Goal: Leave review/rating

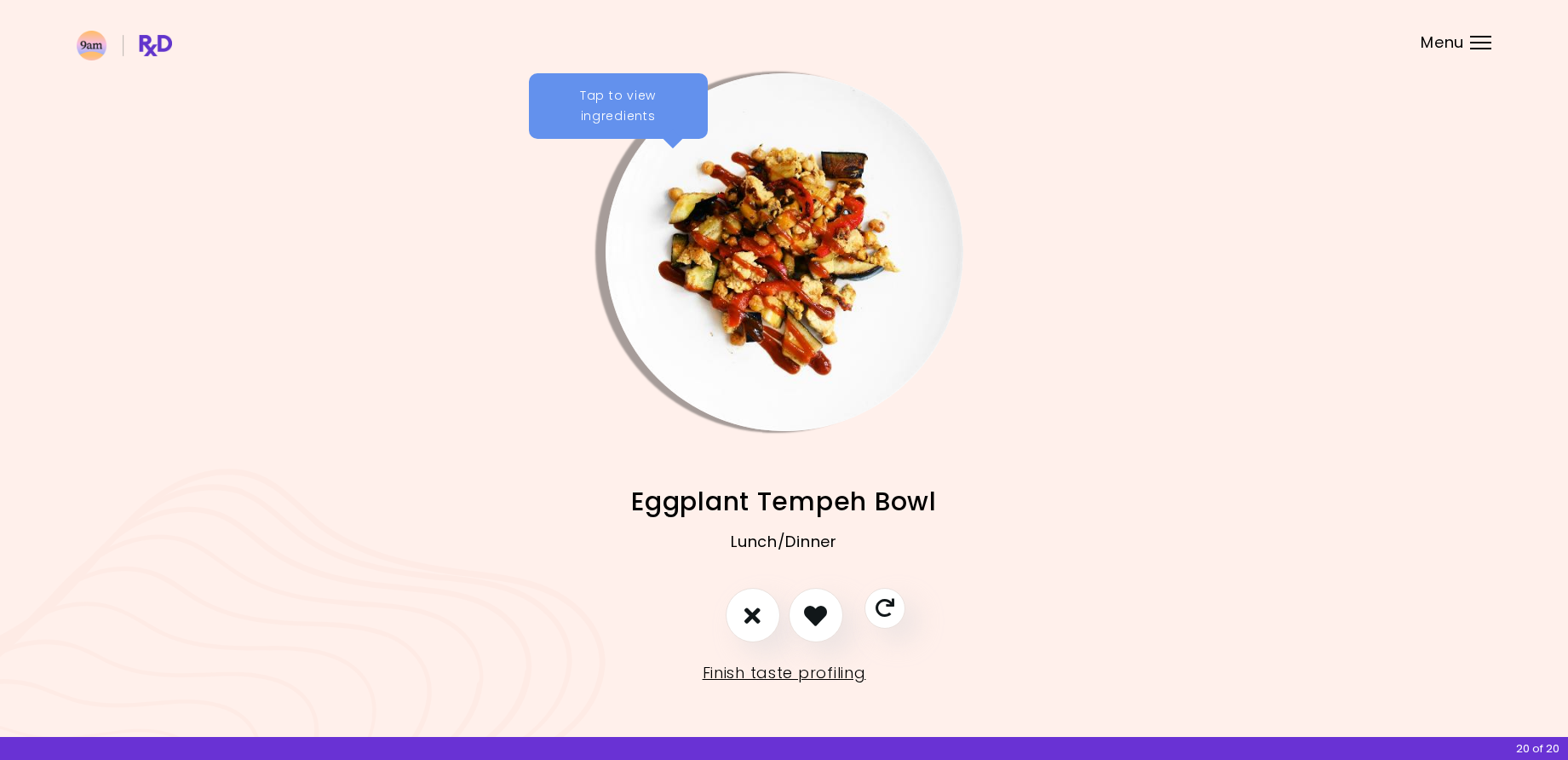
click at [611, 88] on div "Tap to view ingredients" at bounding box center [619, 106] width 179 height 66
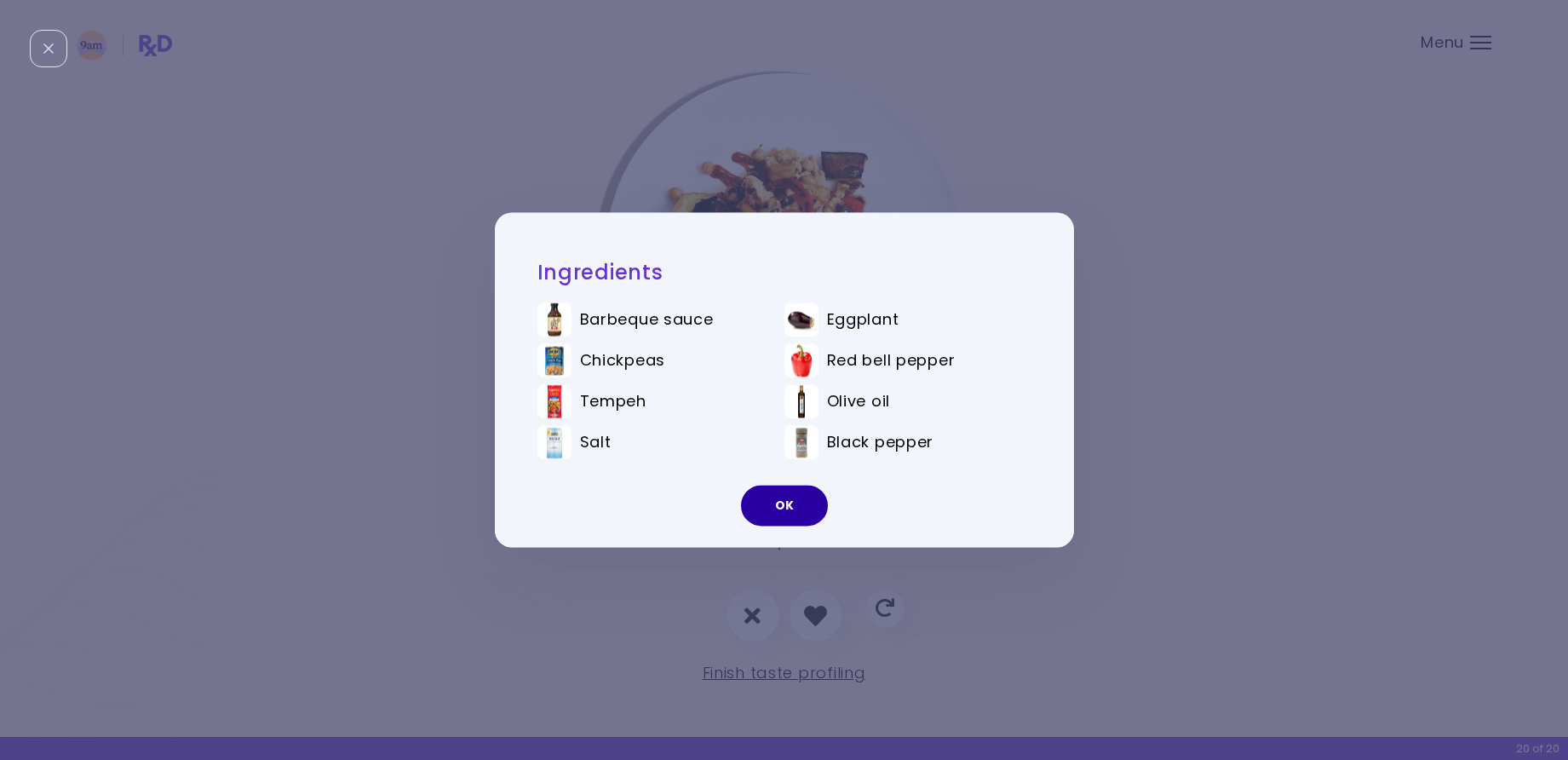
click at [778, 502] on button "OK" at bounding box center [784, 506] width 87 height 41
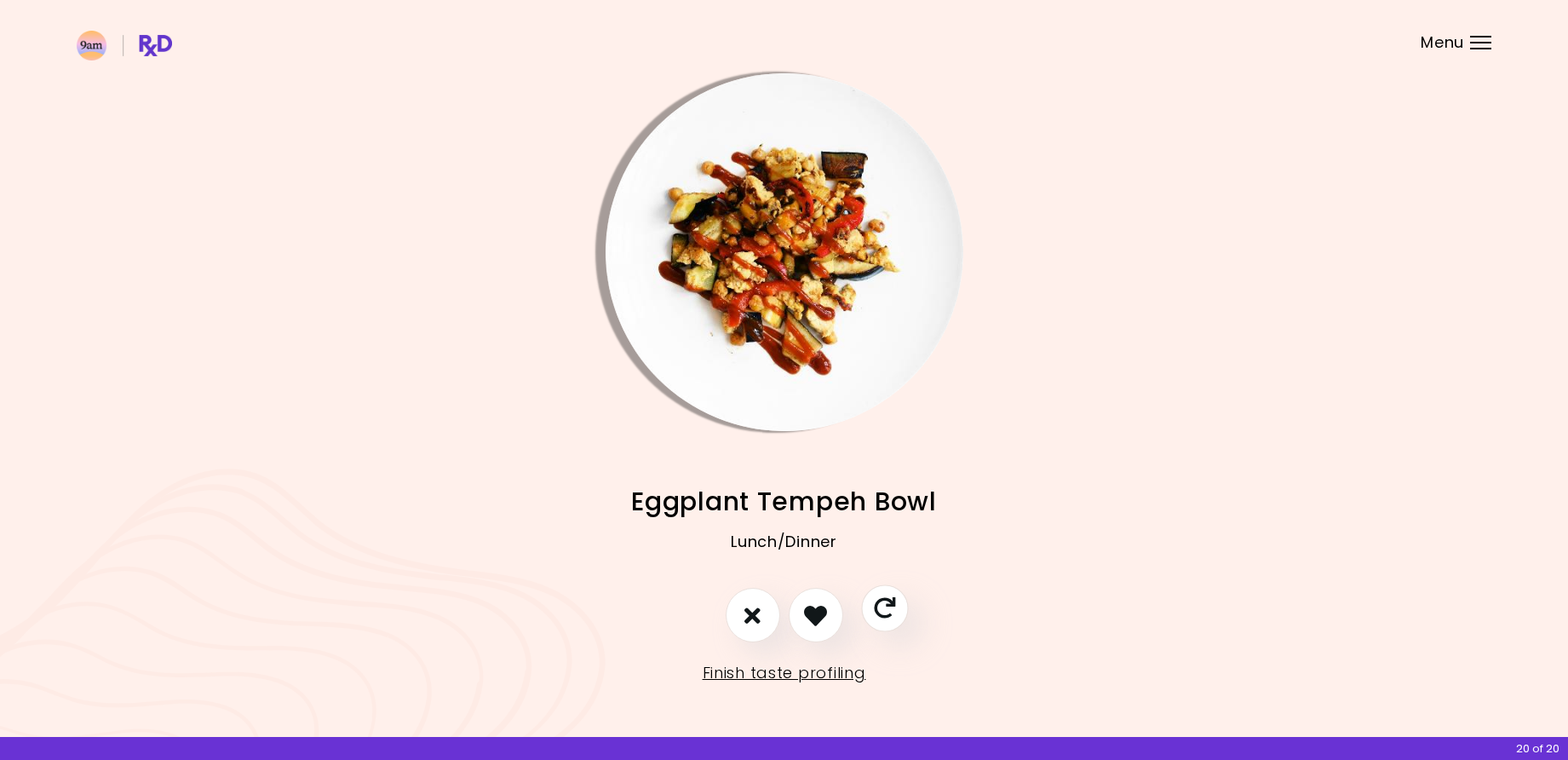
click at [885, 612] on icon "Skip" at bounding box center [884, 609] width 21 height 21
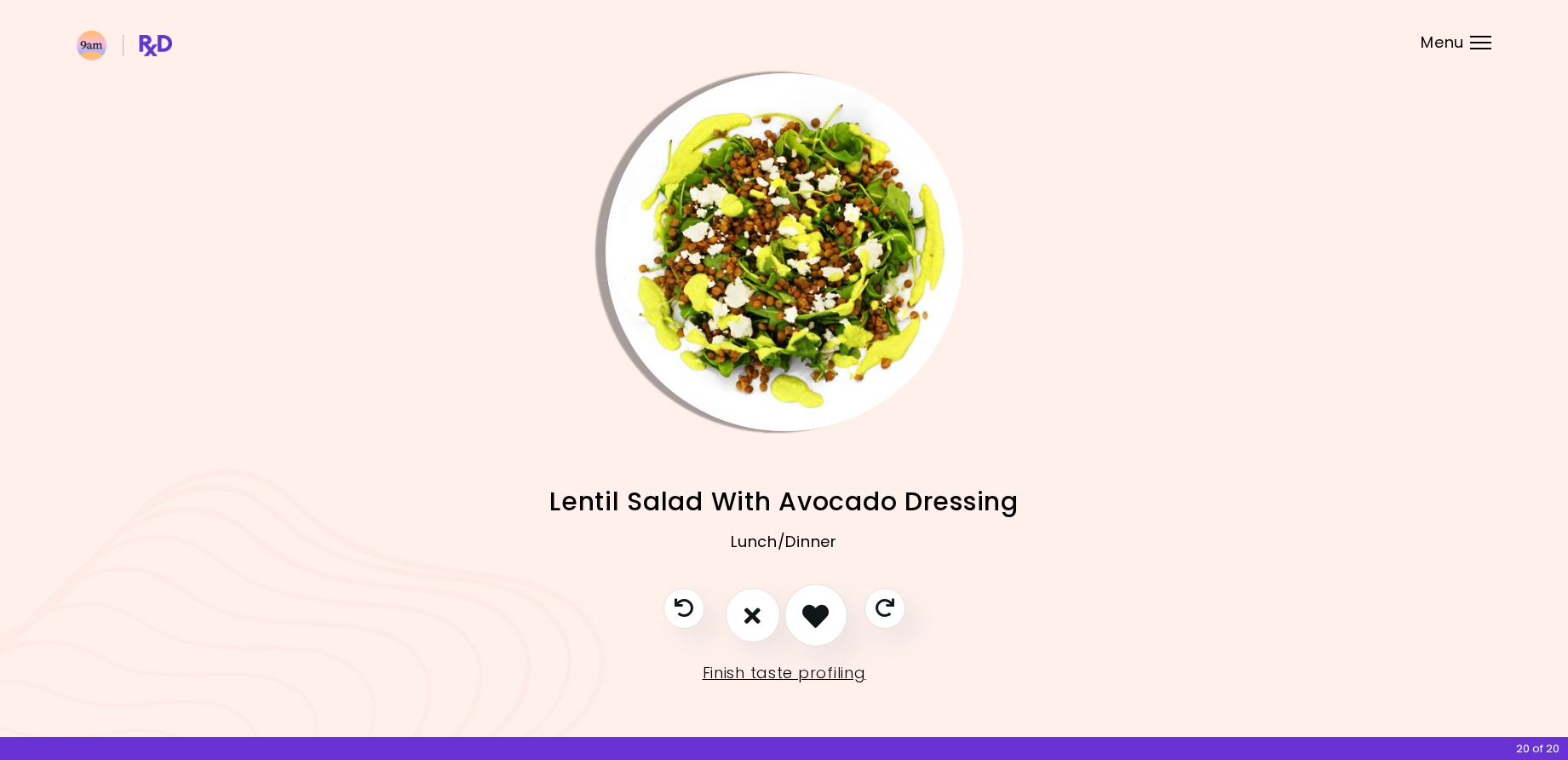
click at [822, 611] on icon "I like this recipe" at bounding box center [816, 615] width 26 height 26
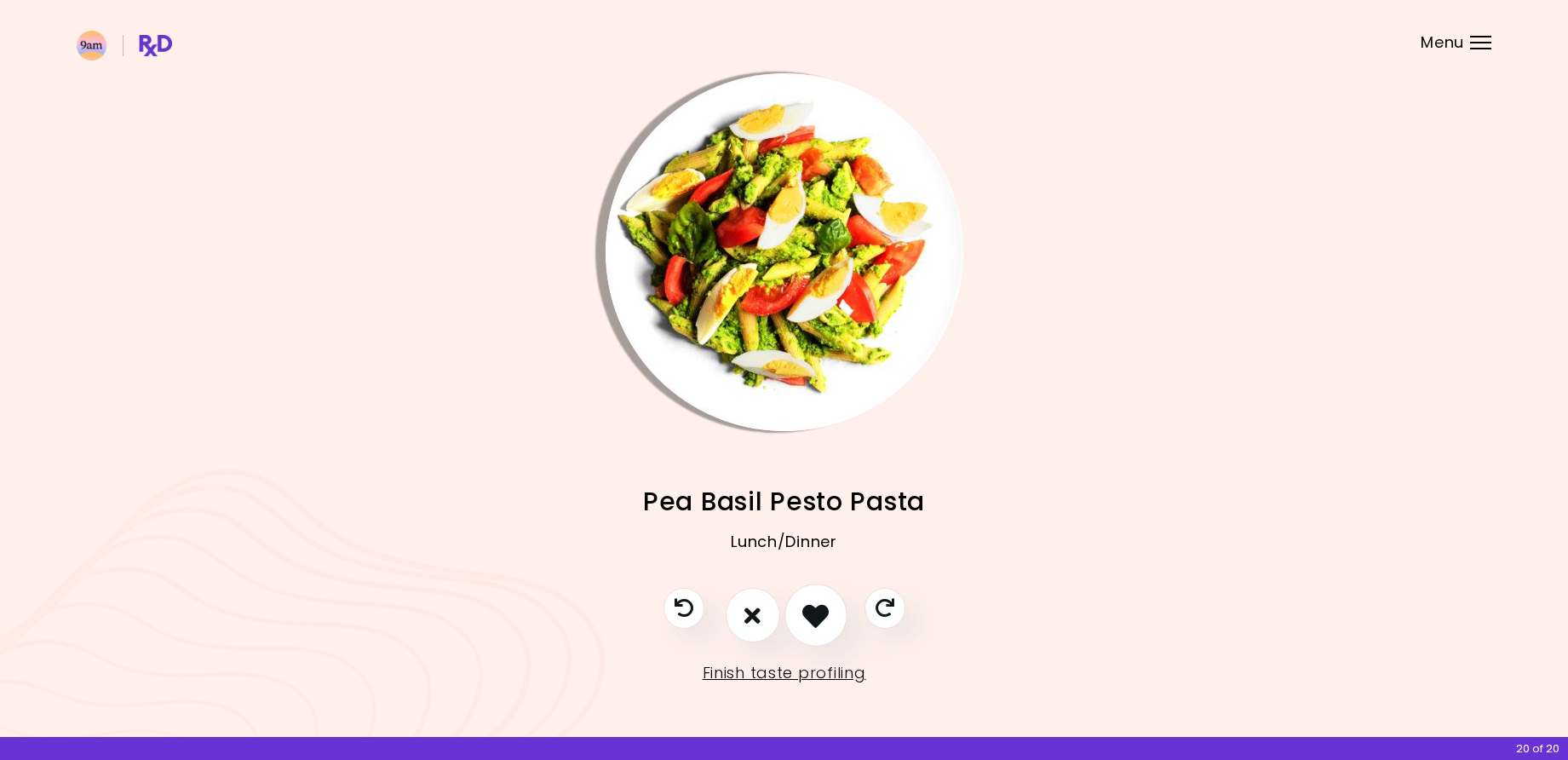
click at [822, 611] on icon "I like this recipe" at bounding box center [816, 615] width 26 height 26
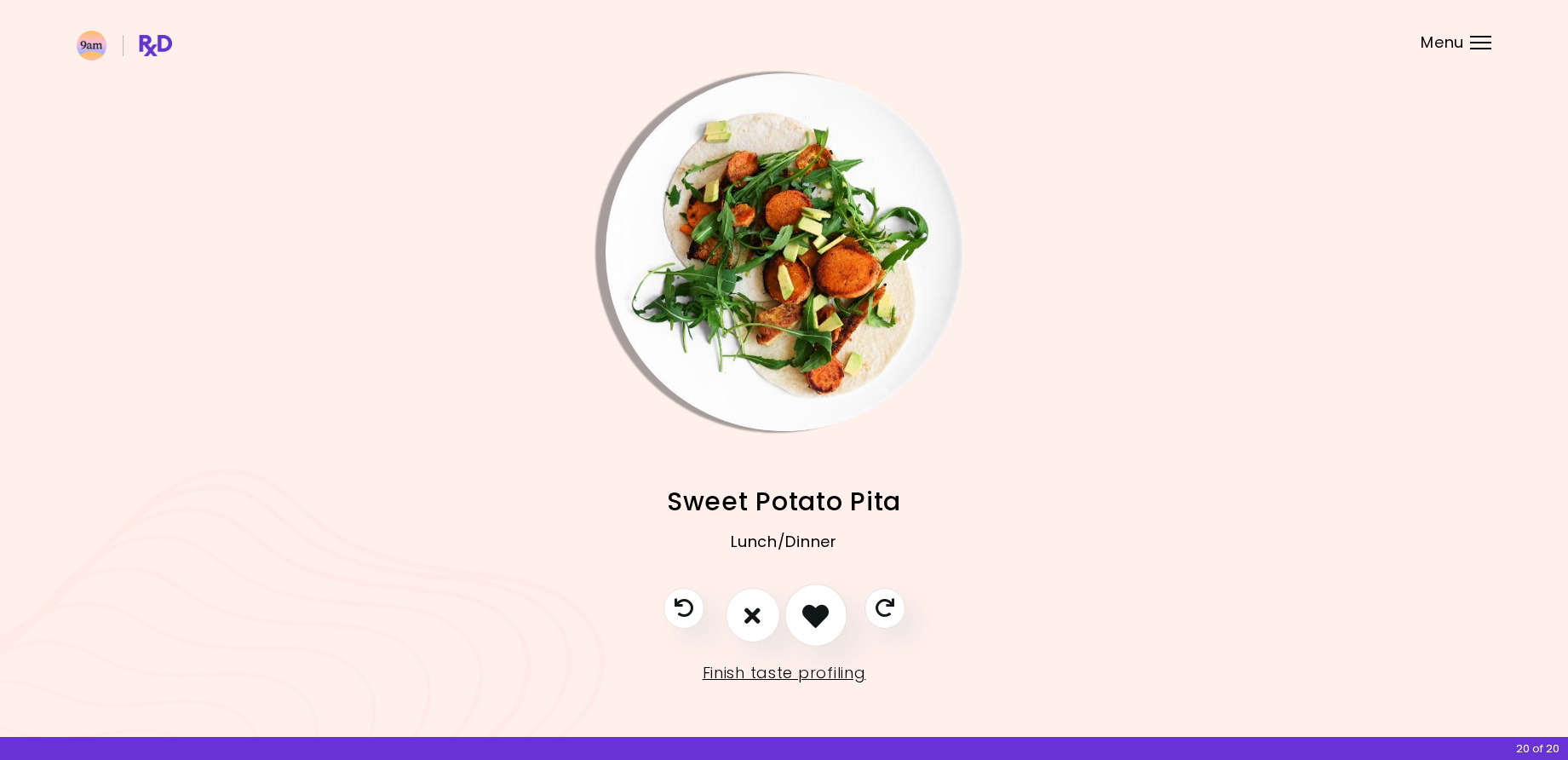
click at [822, 611] on icon "I like this recipe" at bounding box center [816, 615] width 26 height 26
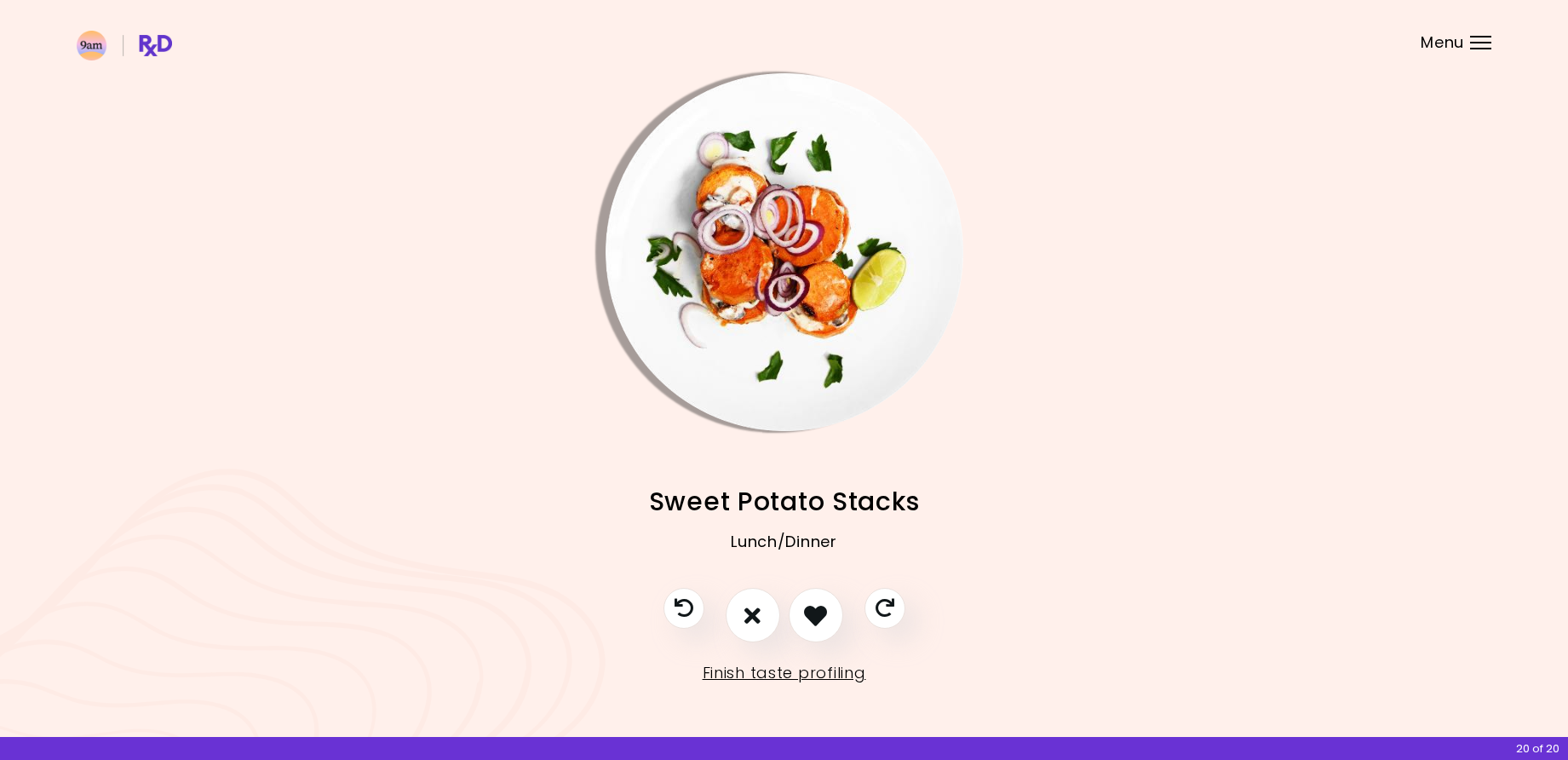
click at [1485, 24] on header at bounding box center [784, 34] width 1568 height 68
click at [1469, 45] on header at bounding box center [784, 34] width 1568 height 68
click at [1476, 44] on div "Menu" at bounding box center [1480, 42] width 21 height 14
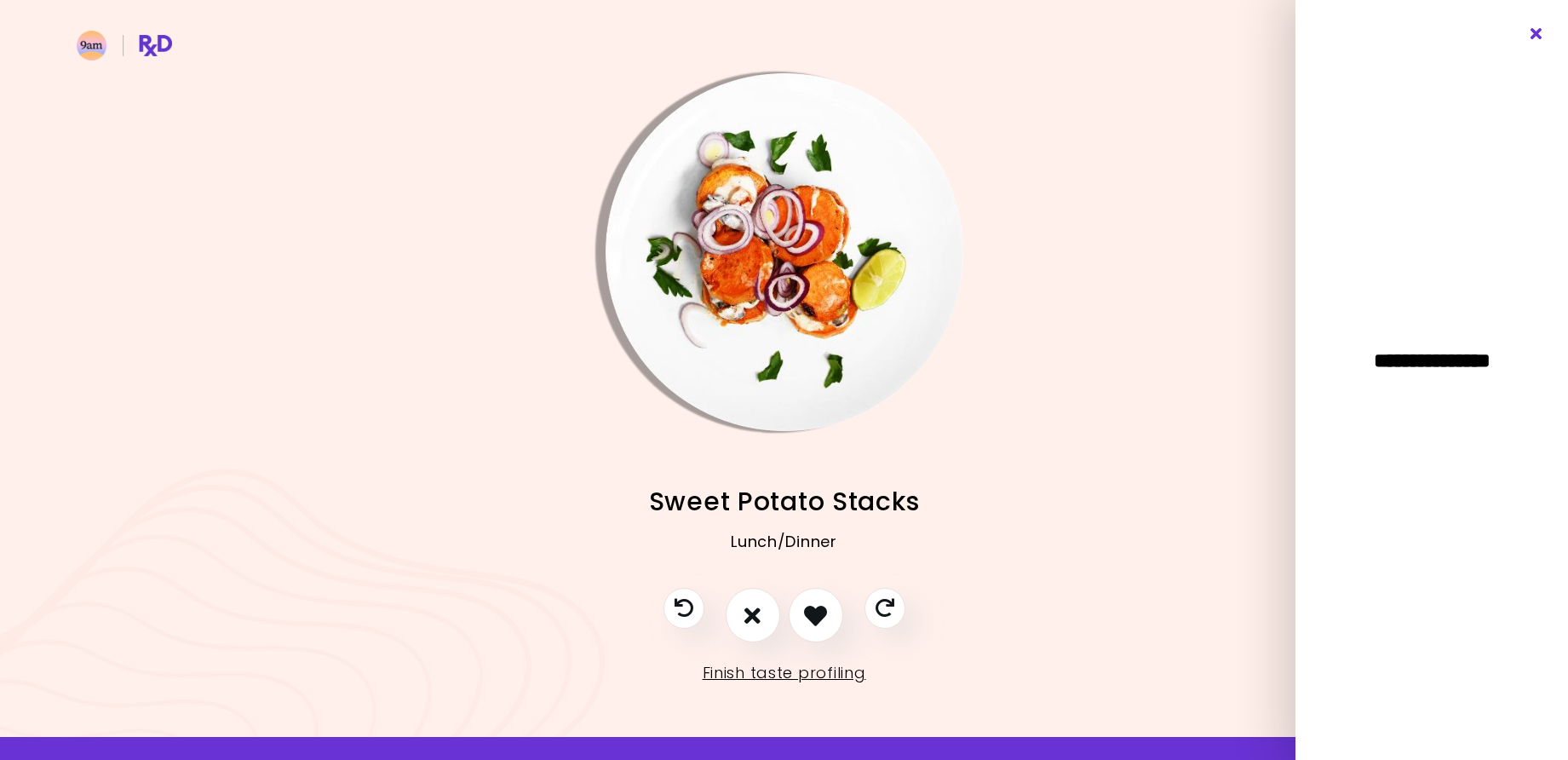
click at [1541, 31] on icon "Close" at bounding box center [1536, 34] width 16 height 12
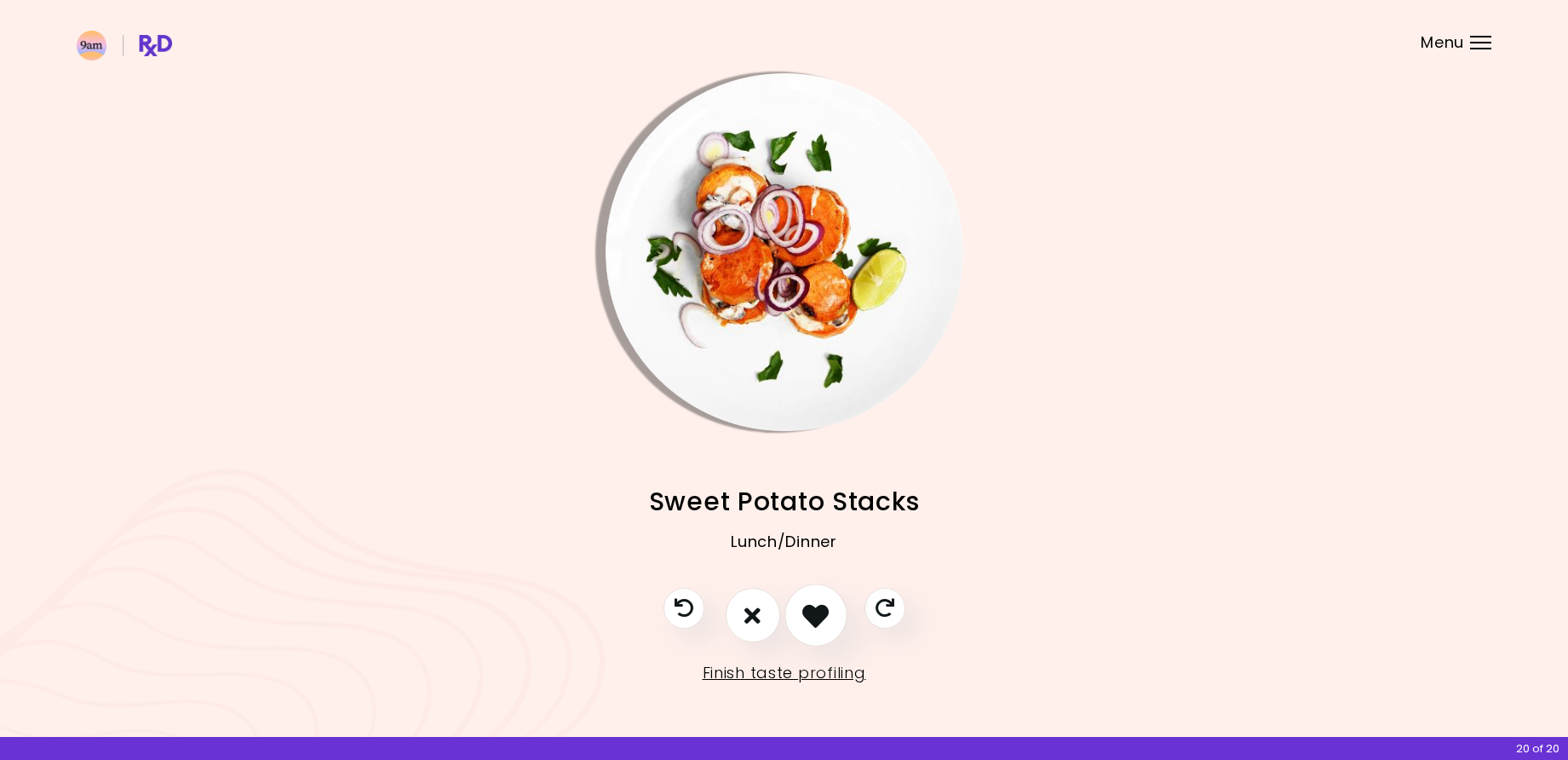
click at [815, 623] on icon "I like this recipe" at bounding box center [816, 615] width 26 height 26
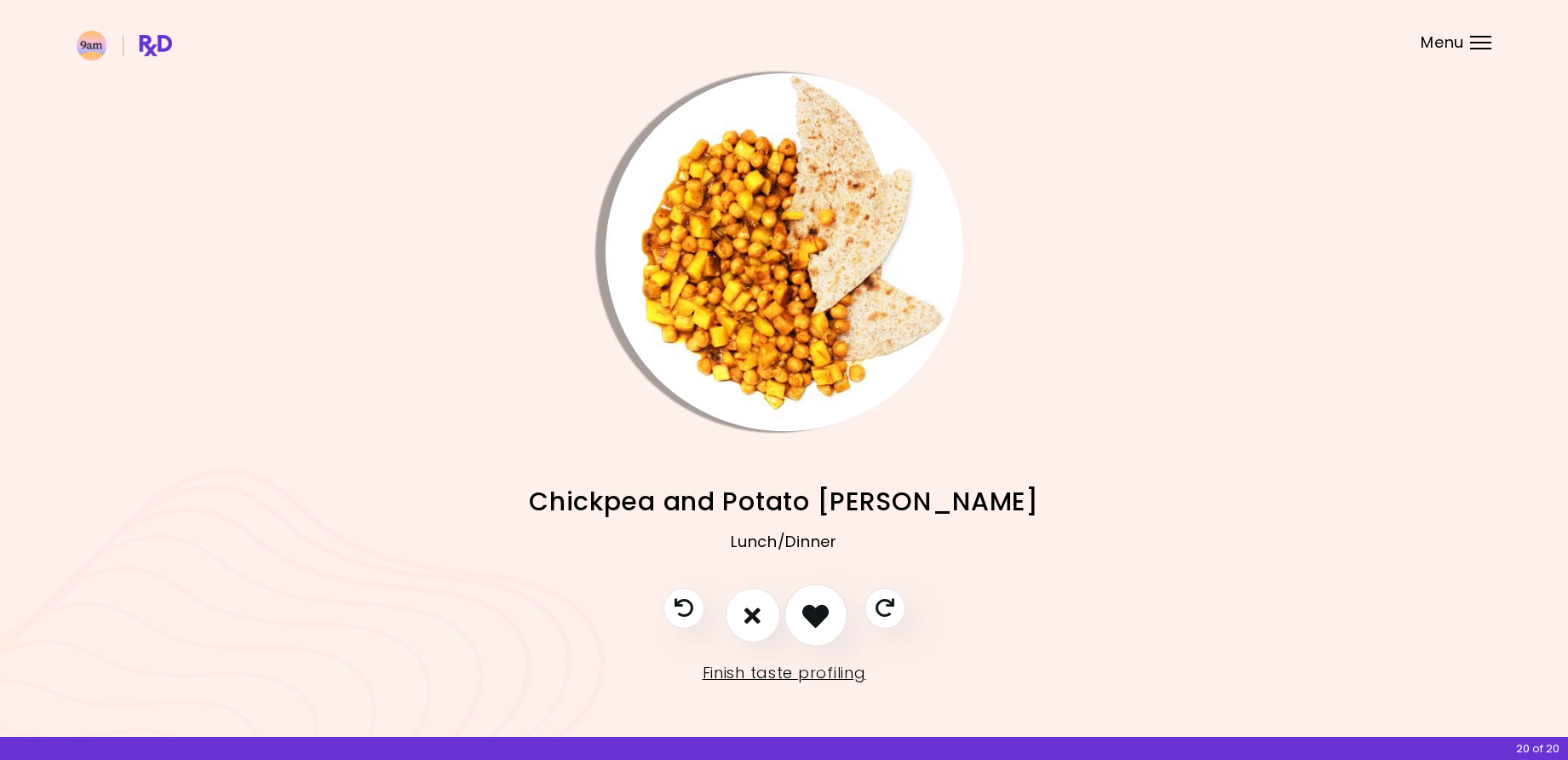
click at [815, 623] on icon "I like this recipe" at bounding box center [816, 615] width 26 height 26
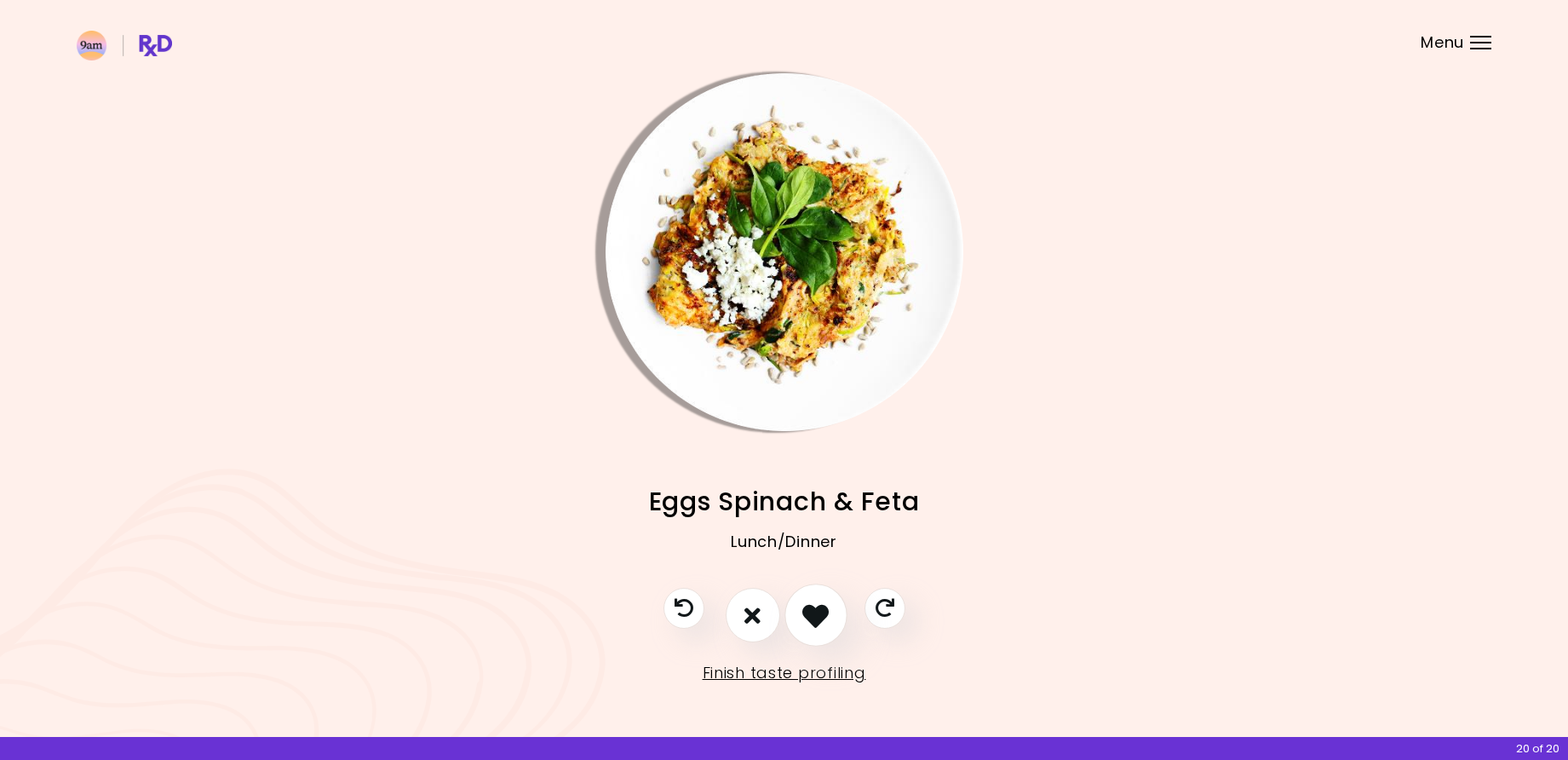
click at [815, 623] on icon "I like this recipe" at bounding box center [816, 615] width 26 height 26
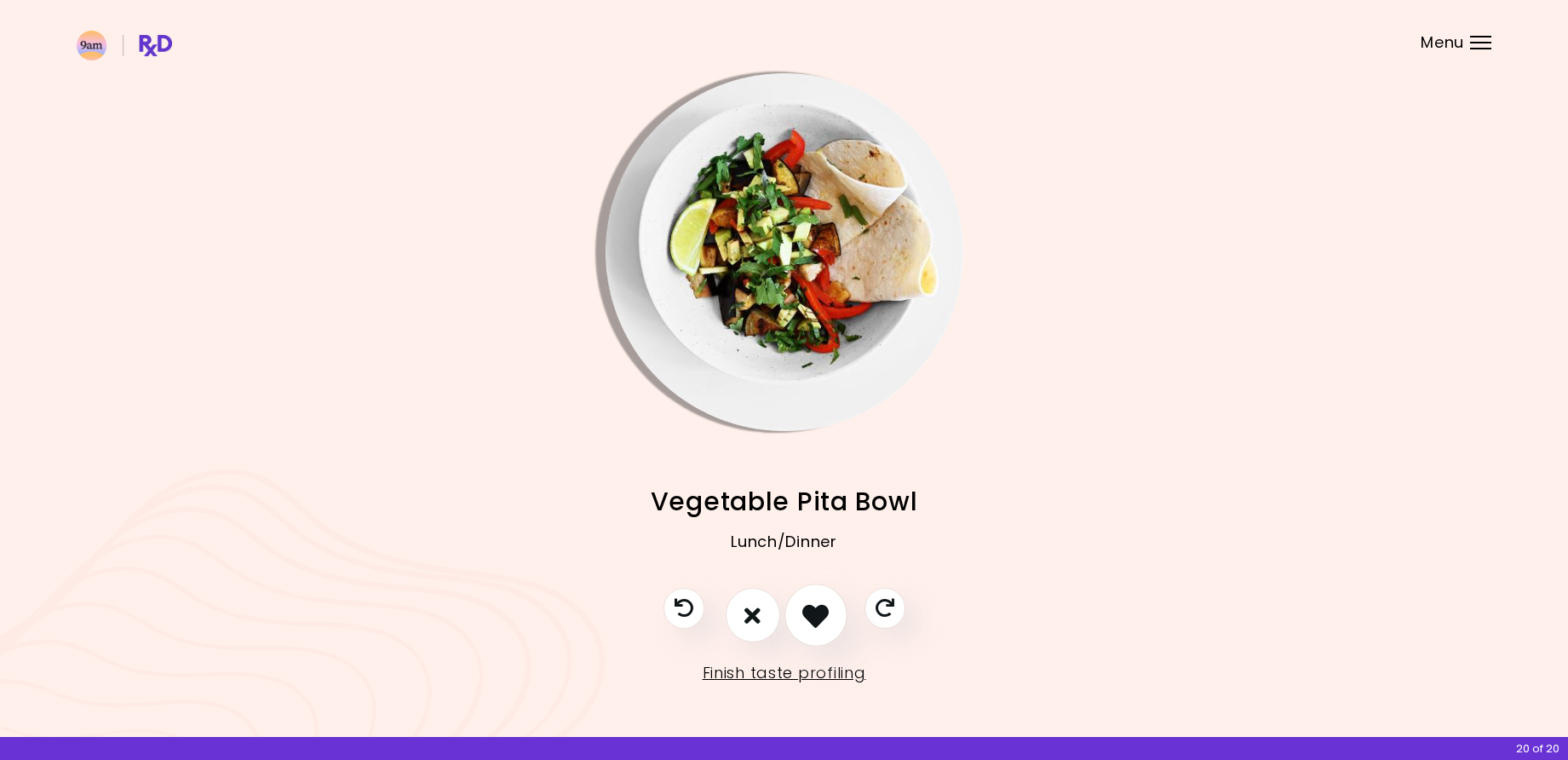
click at [815, 623] on icon "I like this recipe" at bounding box center [816, 615] width 26 height 26
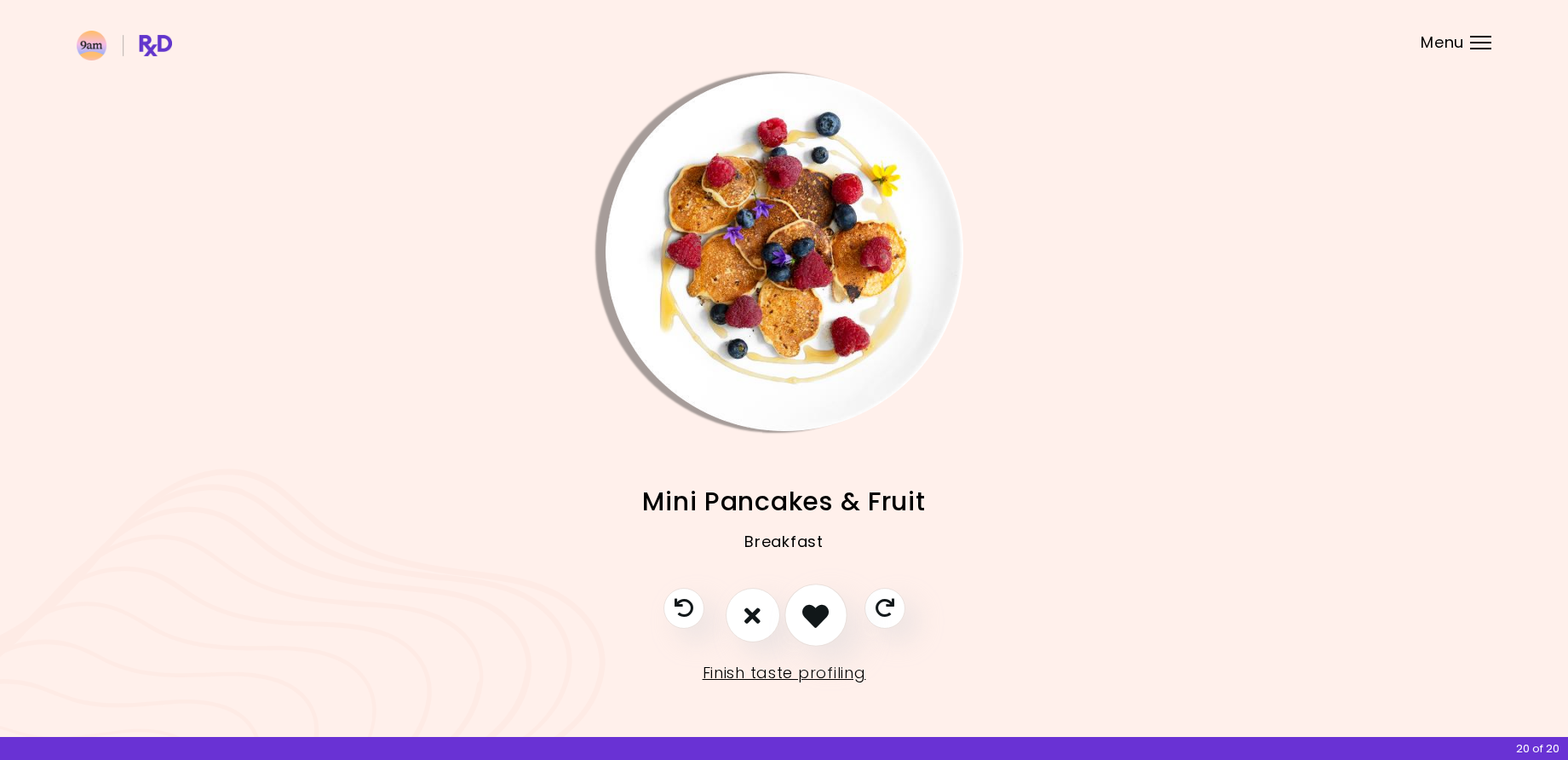
click at [807, 615] on icon "I like this recipe" at bounding box center [816, 615] width 26 height 26
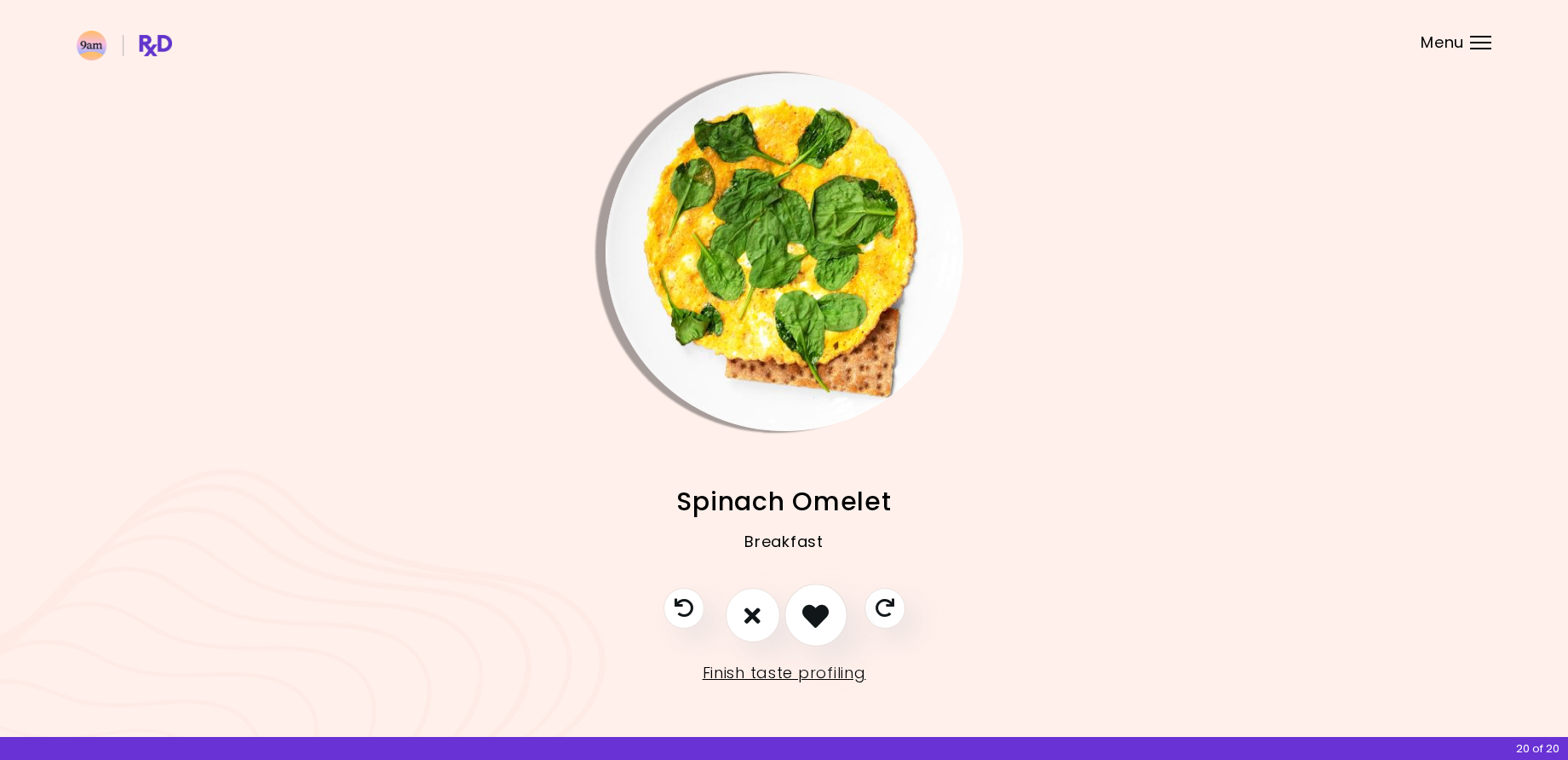
click at [807, 615] on icon "I like this recipe" at bounding box center [816, 615] width 26 height 26
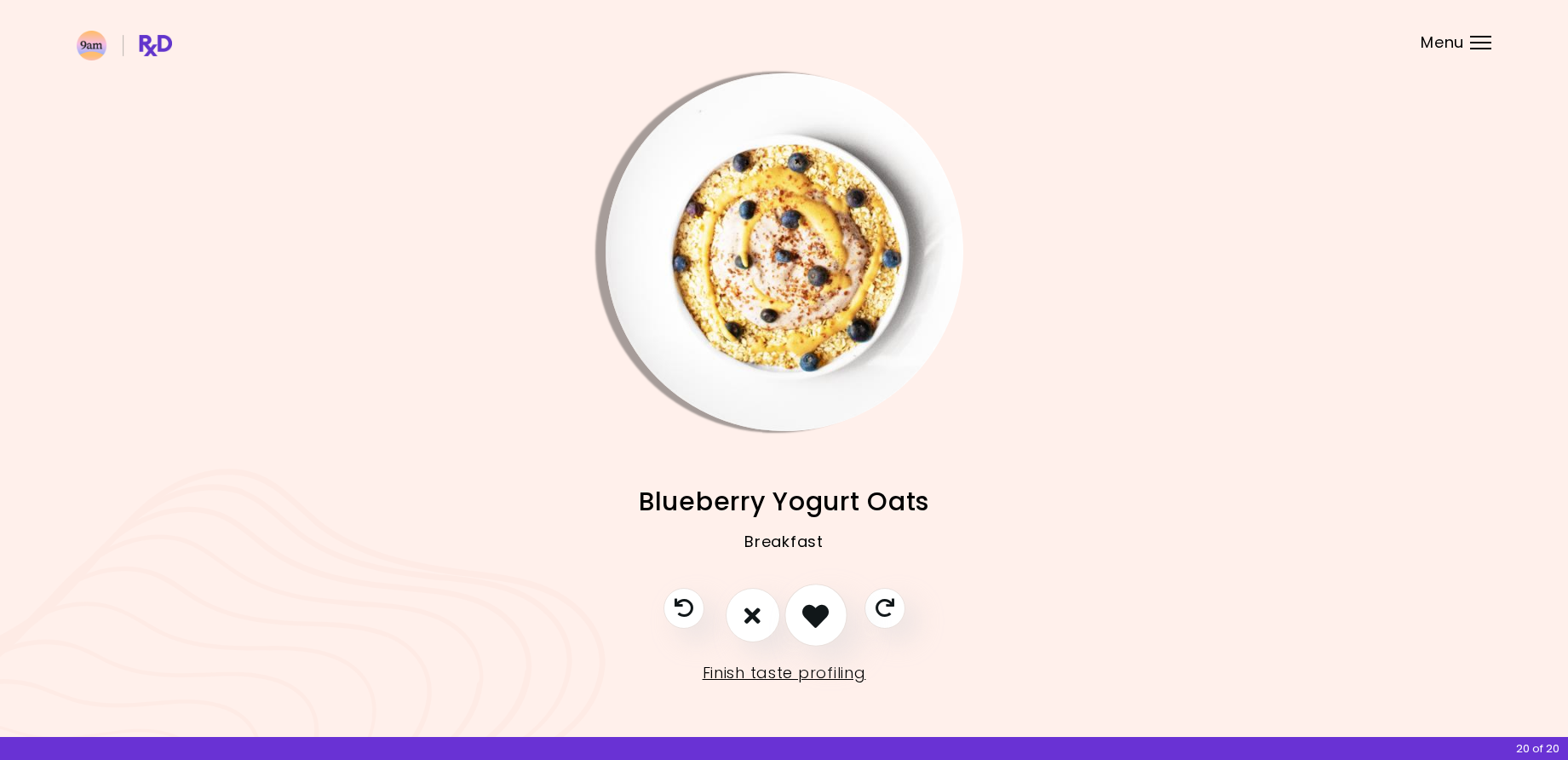
click at [807, 610] on icon "I like this recipe" at bounding box center [816, 615] width 26 height 26
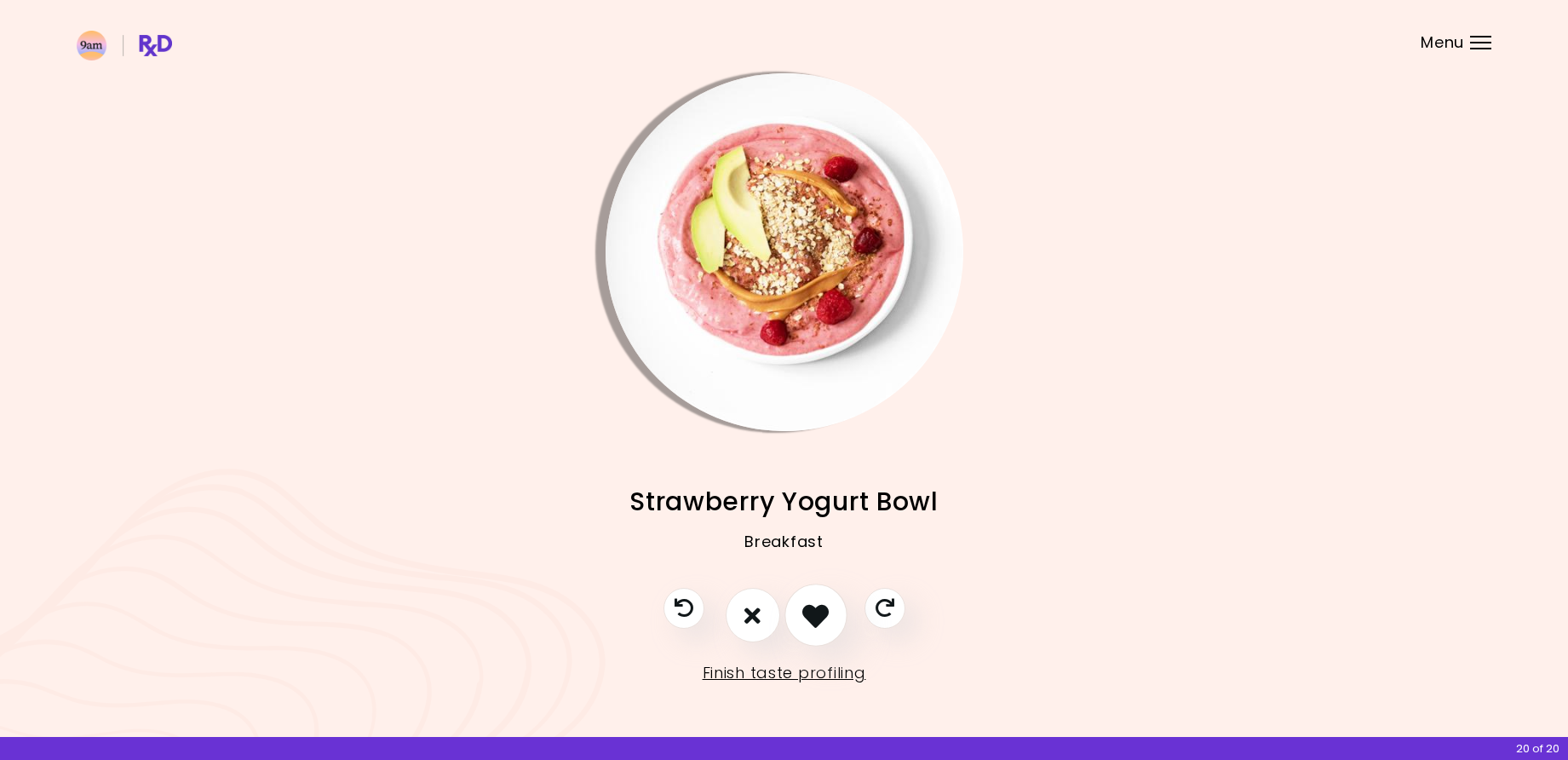
click at [807, 610] on icon "I like this recipe" at bounding box center [816, 615] width 26 height 26
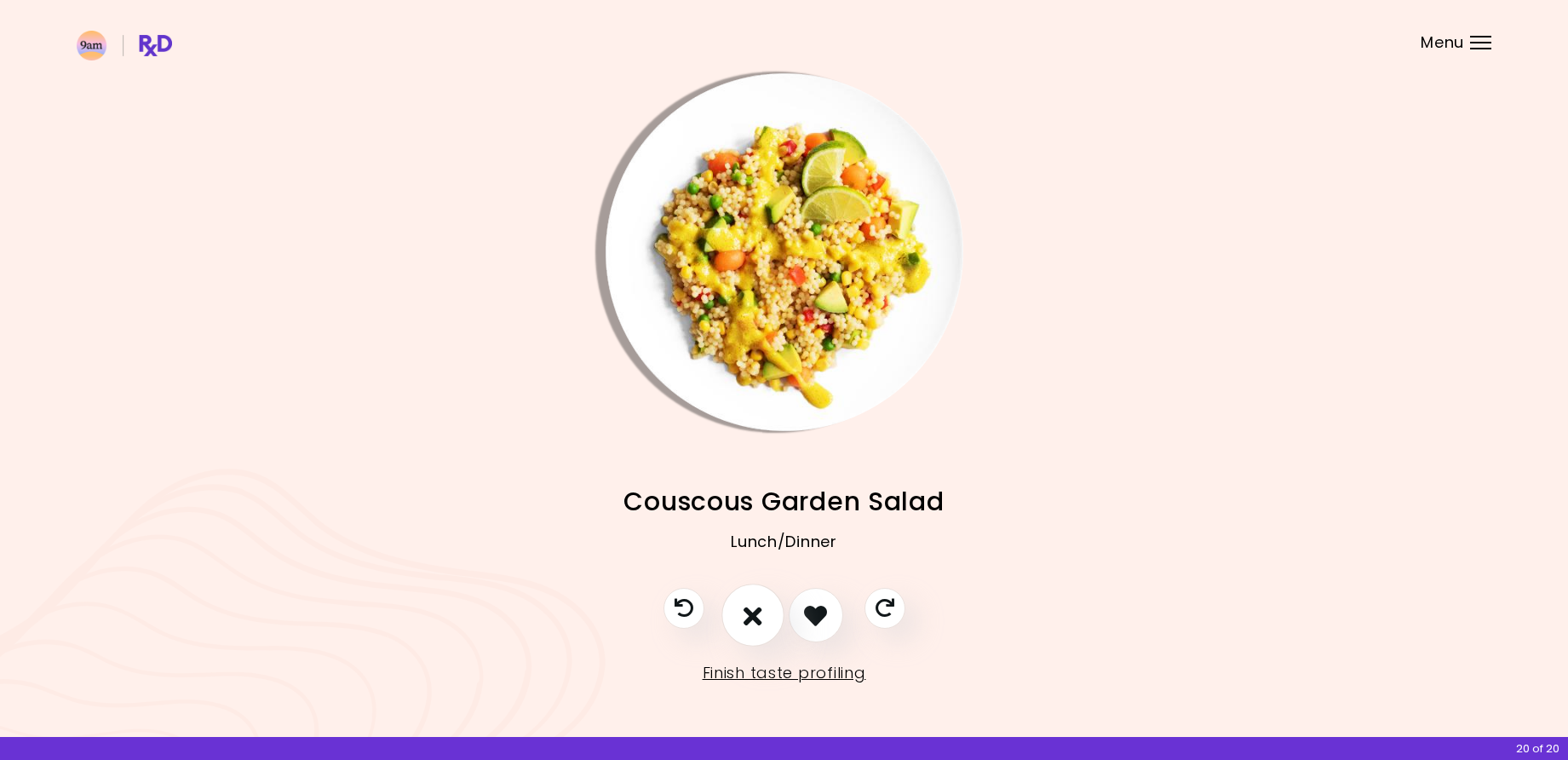
click at [745, 601] on button "I don't like this recipe" at bounding box center [753, 616] width 63 height 63
